Goal: Information Seeking & Learning: Learn about a topic

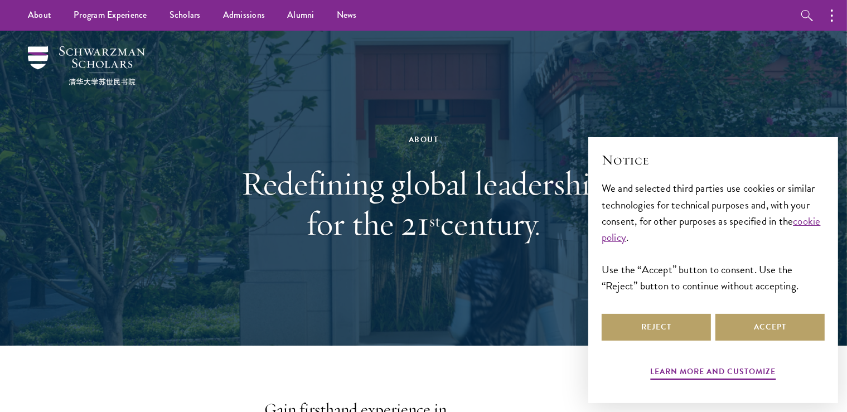
click at [428, 191] on h1 "Redefining global leadership for the 21 st century." at bounding box center [423, 203] width 385 height 80
click at [682, 332] on button "Reject" at bounding box center [656, 327] width 109 height 27
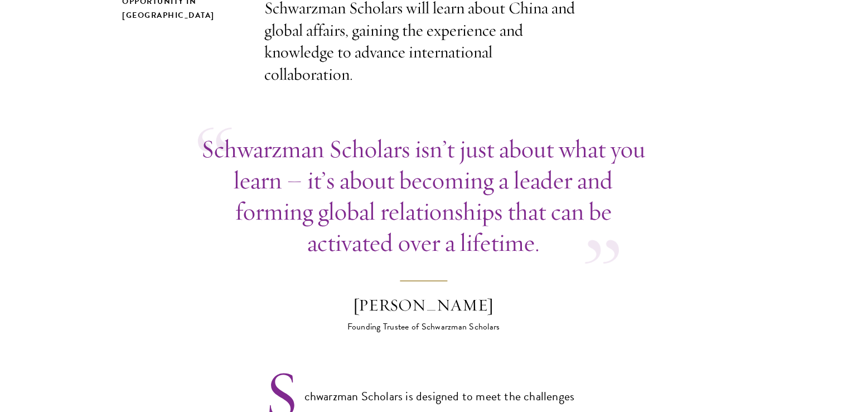
scroll to position [471, 0]
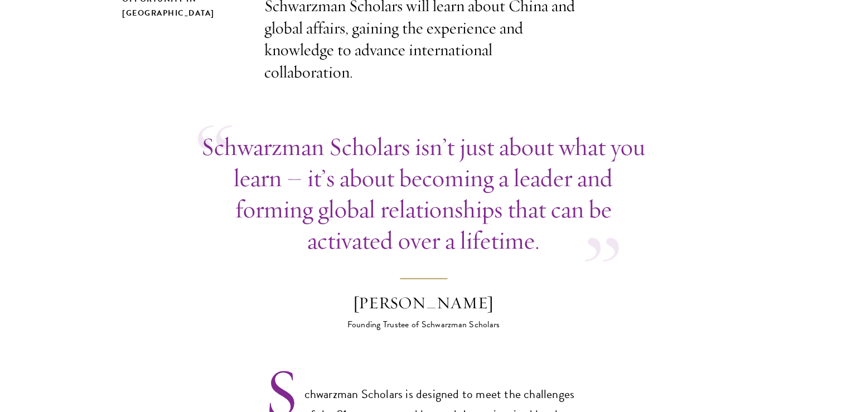
drag, startPoint x: 201, startPoint y: 122, endPoint x: 538, endPoint y: 220, distance: 351.5
click at [538, 220] on div "Schwarzman Scholars isn’t just about what you learn – it’s about becoming a lea…" at bounding box center [424, 193] width 452 height 125
drag, startPoint x: 334, startPoint y: 278, endPoint x: 530, endPoint y: 278, distance: 195.8
click at [530, 278] on blockquote "Schwarzman Scholars isn’t just about what you learn – it’s about becoming a lea…" at bounding box center [424, 231] width 452 height 200
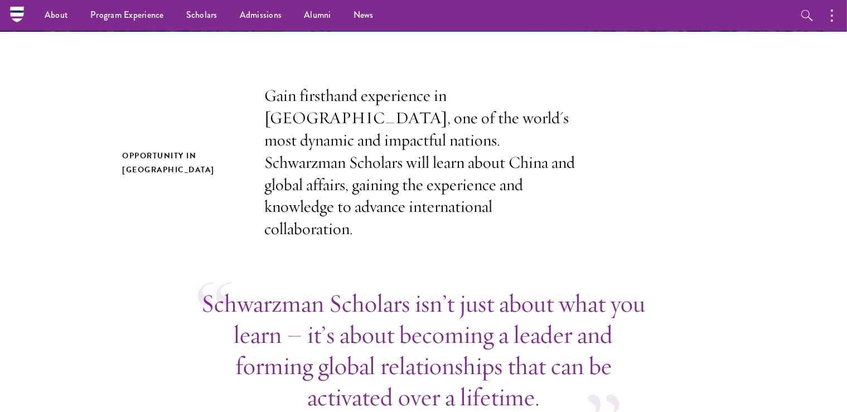
scroll to position [0, 0]
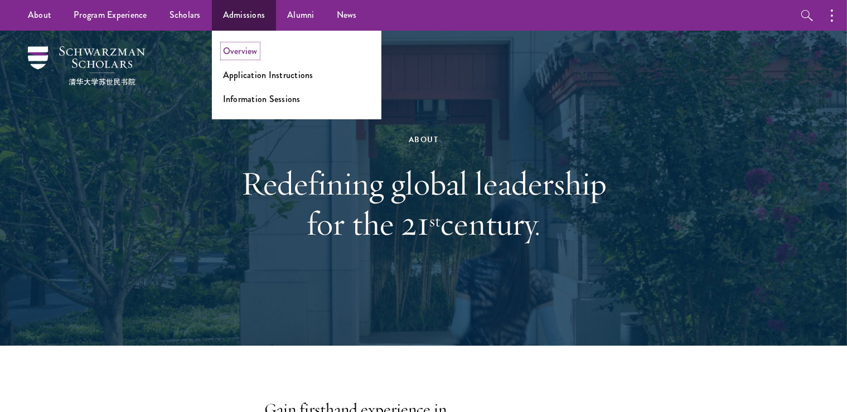
click at [255, 50] on link "Overview" at bounding box center [240, 51] width 35 height 13
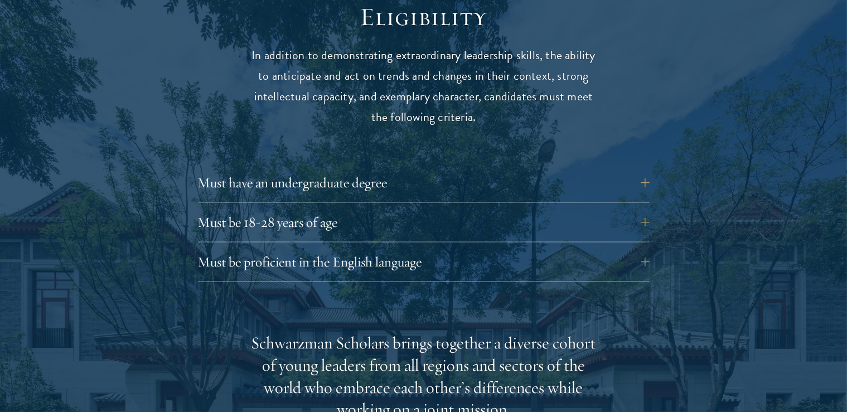
scroll to position [1571, 0]
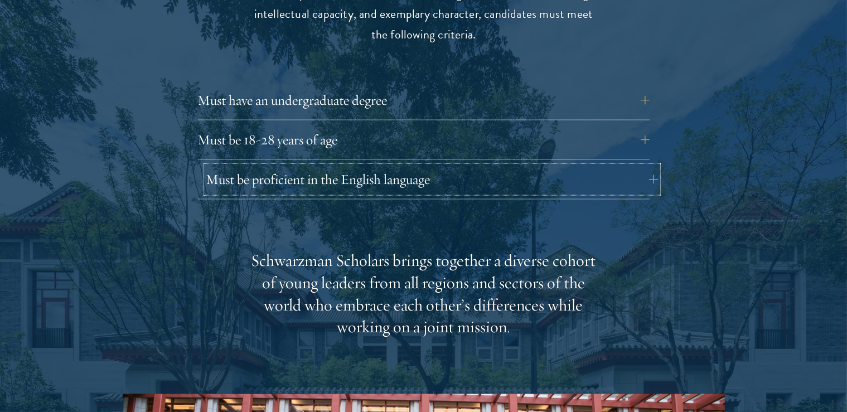
click at [648, 166] on button "Must be proficient in the English language" at bounding box center [432, 179] width 452 height 27
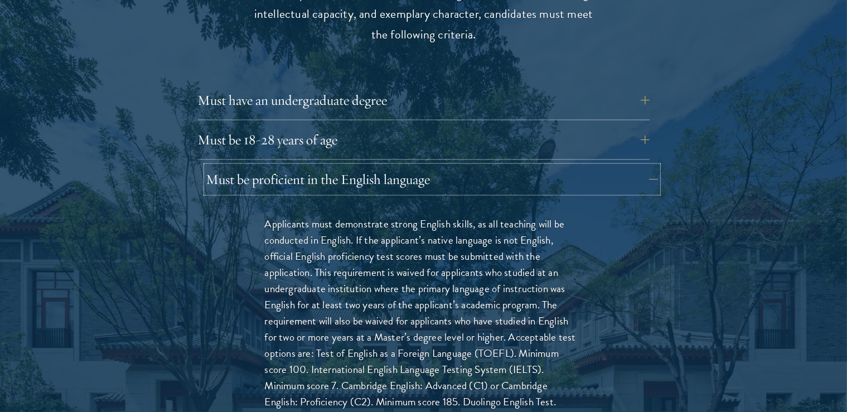
click at [652, 166] on button "Must be proficient in the English language" at bounding box center [432, 179] width 452 height 27
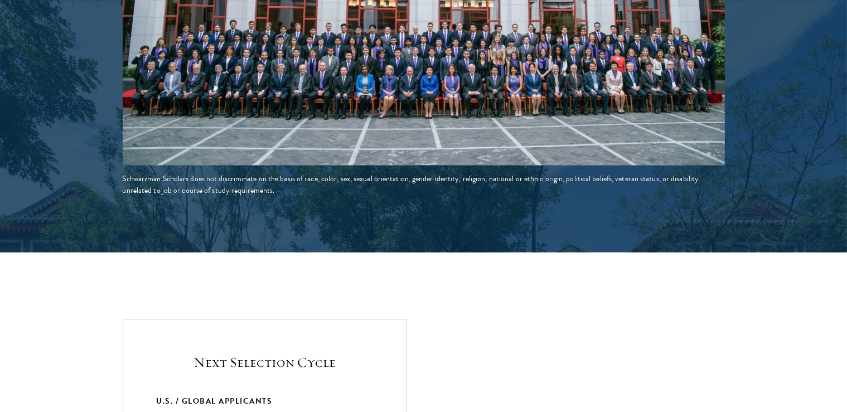
scroll to position [2277, 0]
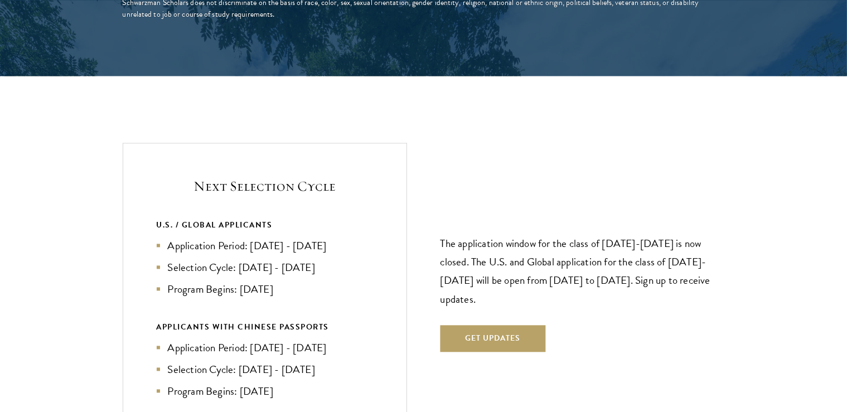
drag, startPoint x: 253, startPoint y: 222, endPoint x: 350, endPoint y: 220, distance: 97.6
click at [350, 238] on li "Application Period: Apr 2026 - Sep 2026" at bounding box center [265, 246] width 216 height 16
drag, startPoint x: 240, startPoint y: 243, endPoint x: 319, endPoint y: 242, distance: 78.7
click at [319, 259] on li "Selection Cycle: Oct - Nov 2026" at bounding box center [265, 267] width 216 height 16
drag, startPoint x: 241, startPoint y: 265, endPoint x: 331, endPoint y: 265, distance: 89.8
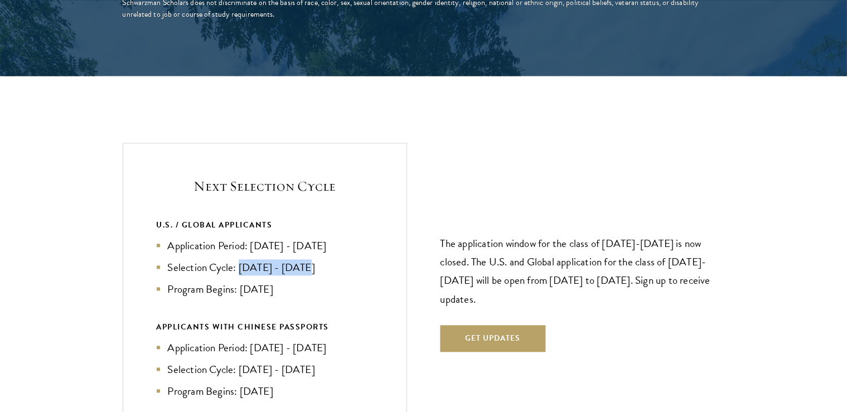
click at [331, 281] on li "Program Begins: Aug 2027" at bounding box center [265, 289] width 216 height 16
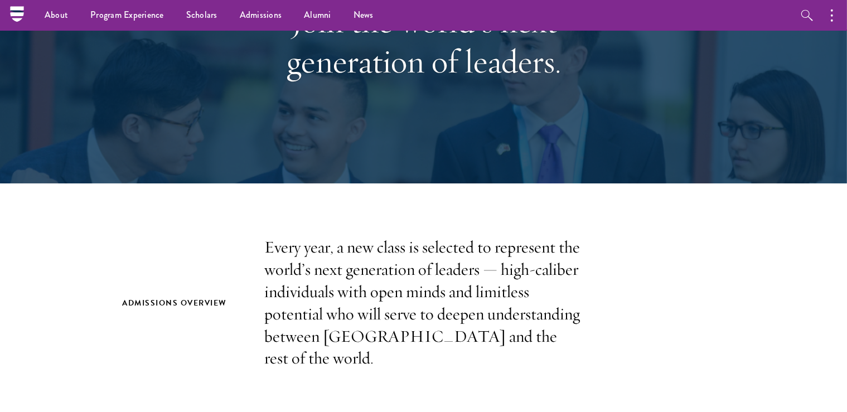
scroll to position [157, 0]
